Goal: Find specific page/section

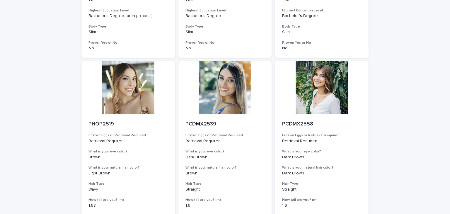
scroll to position [726, 0]
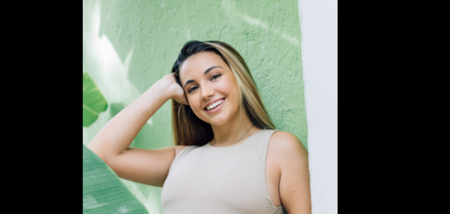
scroll to position [181, 0]
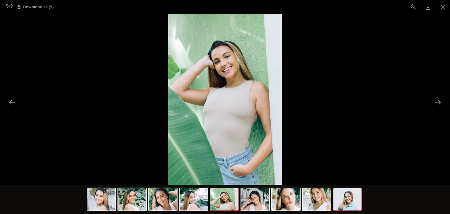
click at [354, 205] on img at bounding box center [347, 199] width 28 height 22
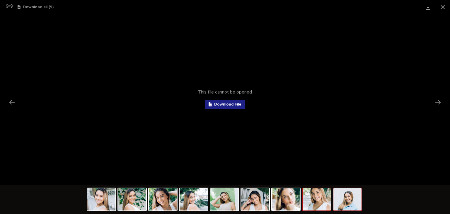
click at [324, 203] on img at bounding box center [317, 199] width 28 height 22
click at [352, 202] on img at bounding box center [347, 199] width 28 height 22
